Goal: Check status: Check status

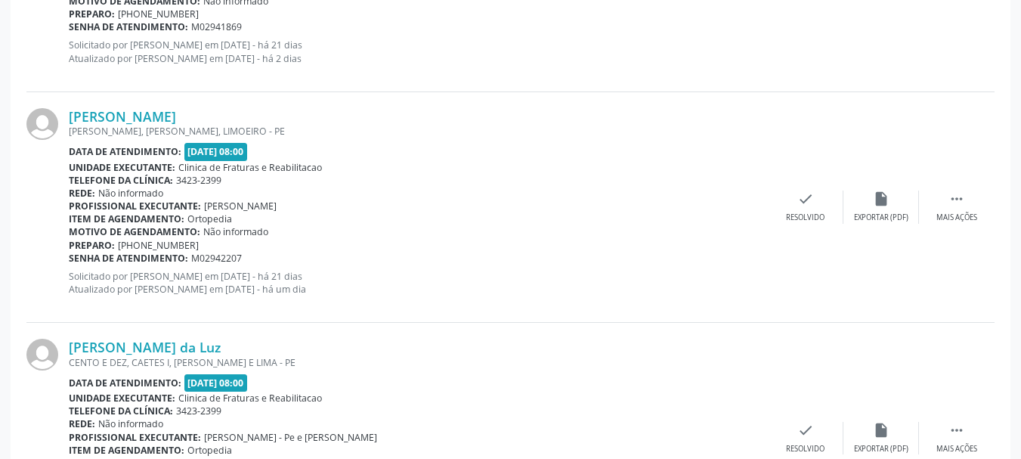
scroll to position [1436, 0]
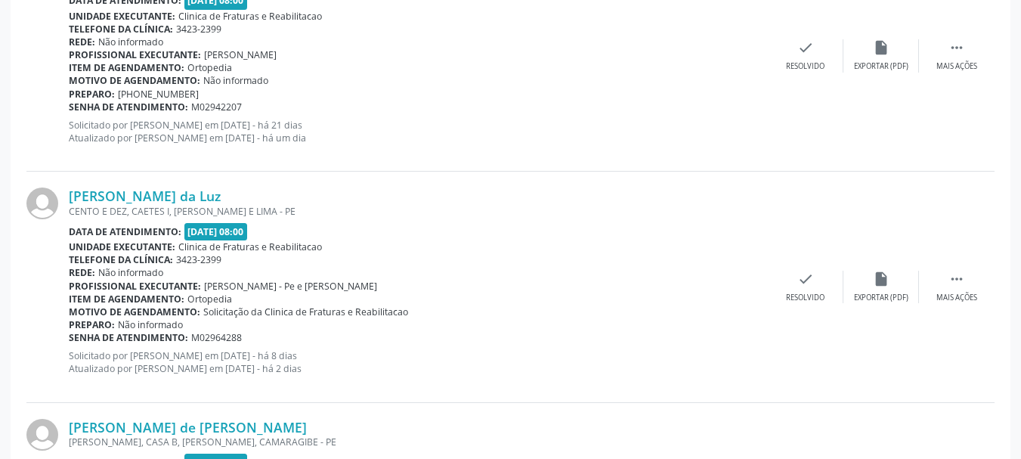
drag, startPoint x: 66, startPoint y: 191, endPoint x: 213, endPoint y: 188, distance: 147.4
click at [213, 188] on div "[PERSON_NAME] da Luz CENTO E DEZ, CAETES I, ABREU E LIMA - PE Data de atendimen…" at bounding box center [510, 287] width 968 height 230
copy div "[PERSON_NAME] da Luz"
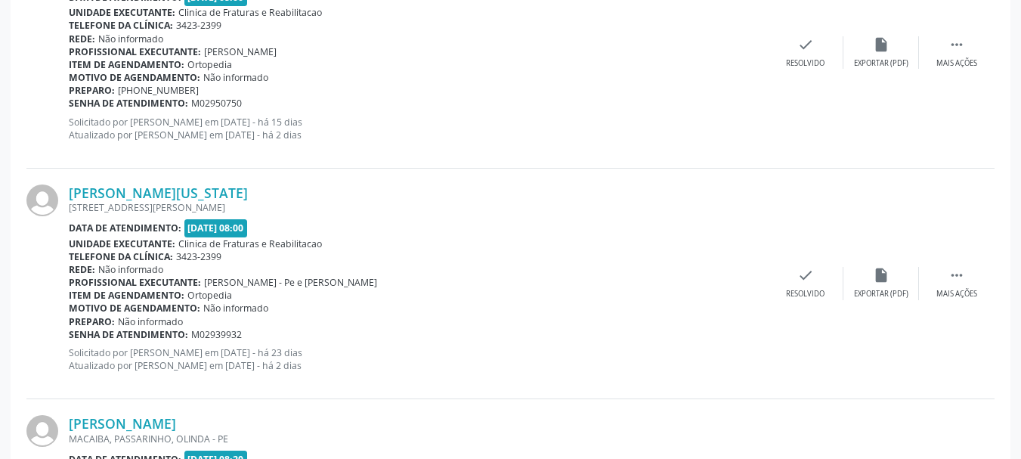
scroll to position [2418, 0]
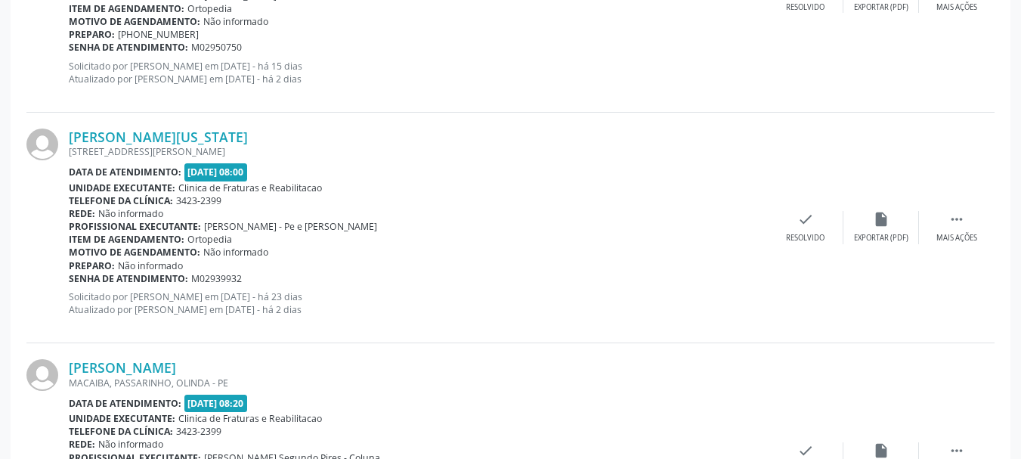
drag, startPoint x: 65, startPoint y: 133, endPoint x: 266, endPoint y: 128, distance: 201.0
click at [266, 128] on div "[PERSON_NAME][US_STATE] [STREET_ADDRESS][PERSON_NAME] Data de atendimento: [DAT…" at bounding box center [510, 228] width 968 height 230
copy div "[PERSON_NAME][US_STATE]"
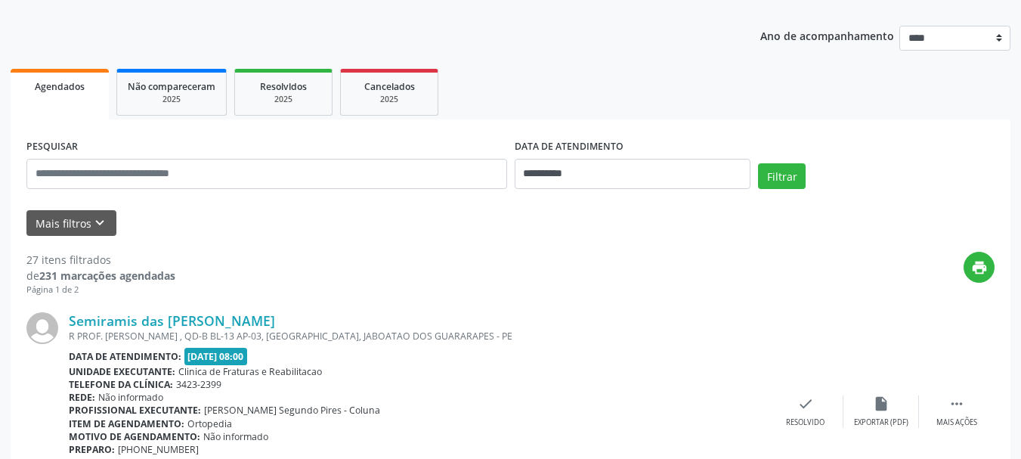
scroll to position [0, 0]
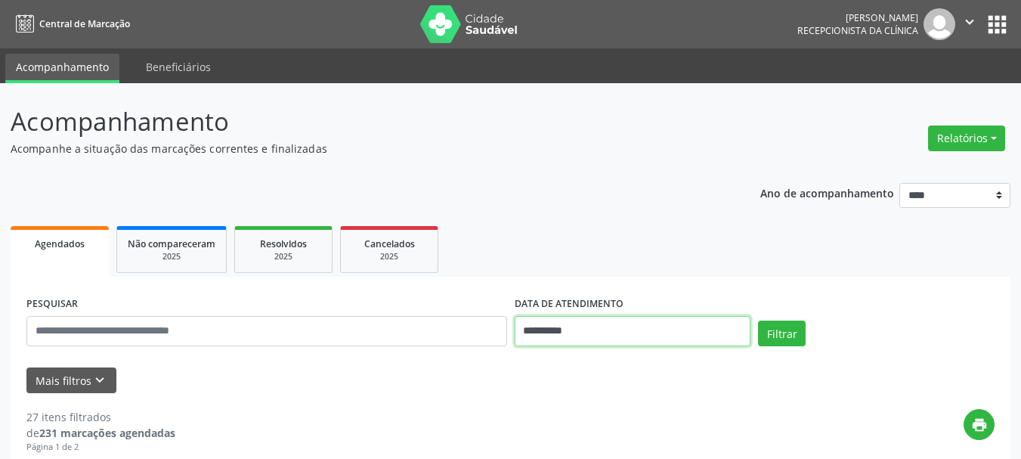
click at [602, 316] on input "**********" at bounding box center [633, 331] width 236 height 30
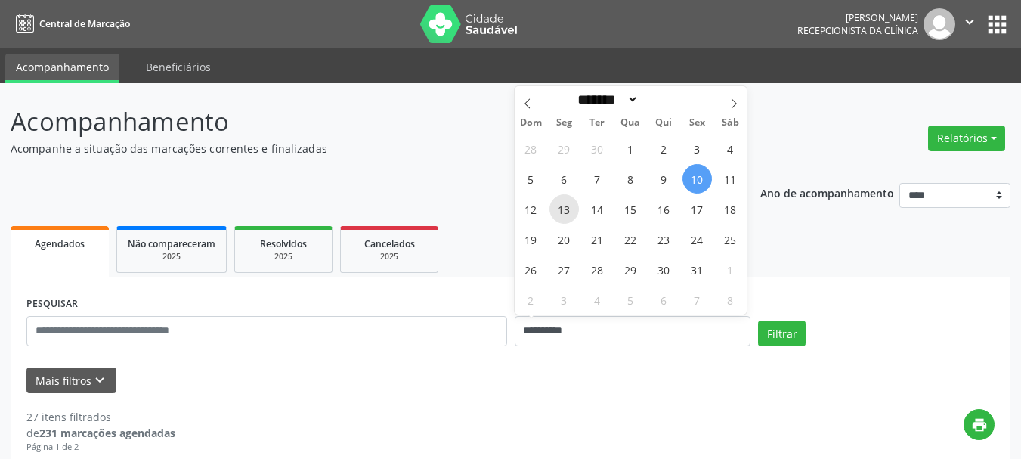
click at [570, 212] on span "13" at bounding box center [563, 208] width 29 height 29
type input "**********"
click at [570, 212] on span "13" at bounding box center [563, 208] width 29 height 29
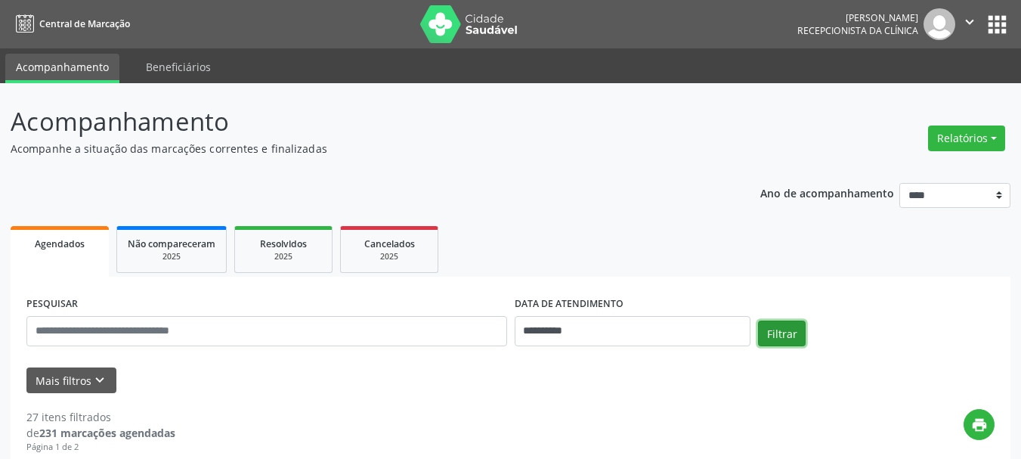
click at [798, 322] on button "Filtrar" at bounding box center [782, 333] width 48 height 26
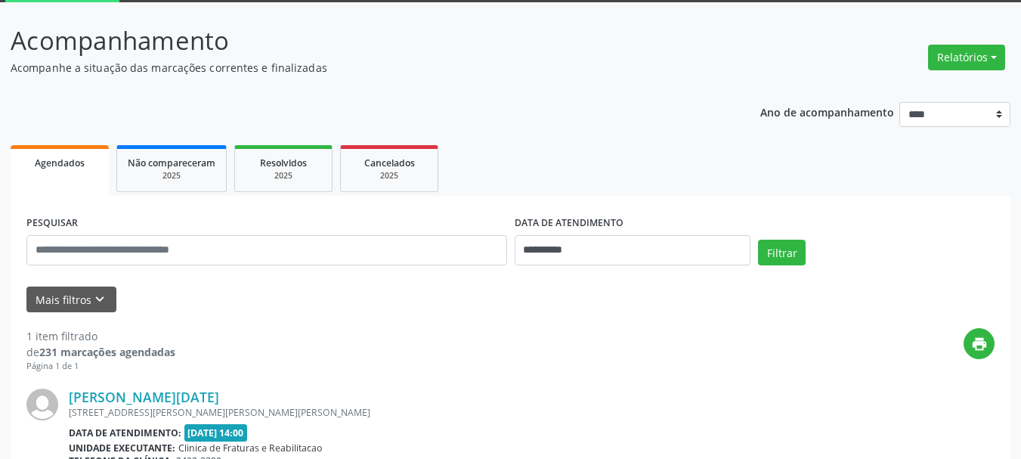
scroll to position [238, 0]
